Goal: Task Accomplishment & Management: Use online tool/utility

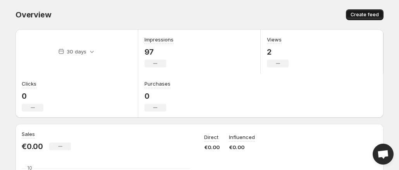
click at [362, 14] on span "Create feed" at bounding box center [365, 15] width 28 height 6
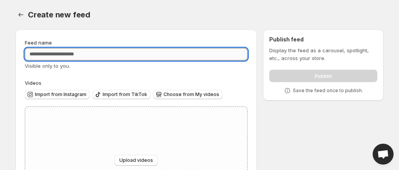
click at [173, 57] on input "Feed name" at bounding box center [136, 54] width 223 height 12
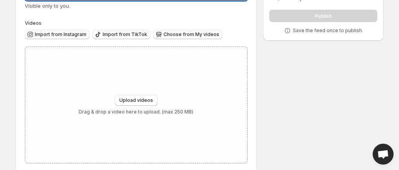
scroll to position [72, 0]
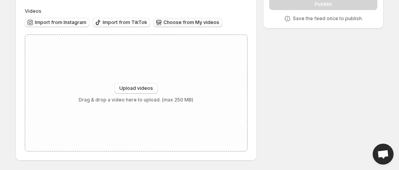
type input "*******"
click at [172, 24] on span "Choose from My videos" at bounding box center [192, 22] width 56 height 6
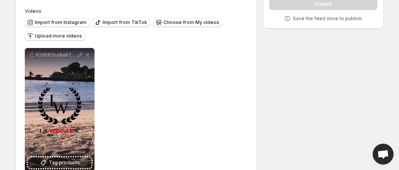
scroll to position [93, 0]
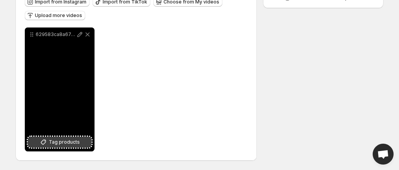
click at [67, 143] on span "Tag products" at bounding box center [64, 142] width 31 height 8
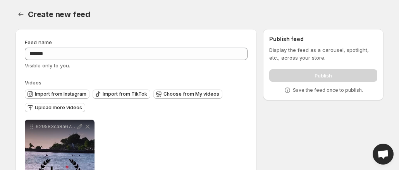
scroll to position [0, 0]
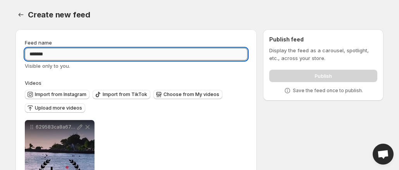
click at [227, 50] on input "*******" at bounding box center [136, 54] width 223 height 12
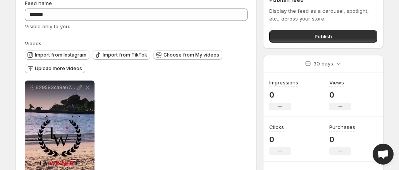
scroll to position [35, 0]
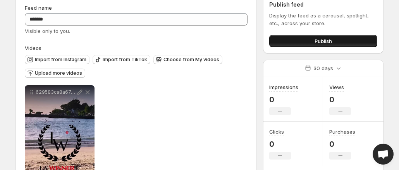
click at [332, 42] on span "Publish" at bounding box center [323, 41] width 17 height 8
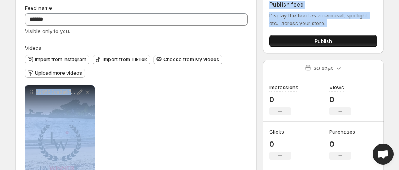
drag, startPoint x: 257, startPoint y: 77, endPoint x: 349, endPoint y: 43, distance: 97.5
click at [349, 43] on div "**********" at bounding box center [196, 108] width 374 height 240
click at [349, 43] on button "Publish" at bounding box center [323, 41] width 108 height 12
click at [329, 41] on span "Publish" at bounding box center [323, 41] width 17 height 8
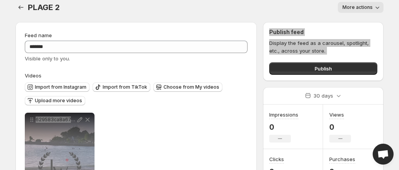
scroll to position [0, 0]
